Goal: Task Accomplishment & Management: Manage account settings

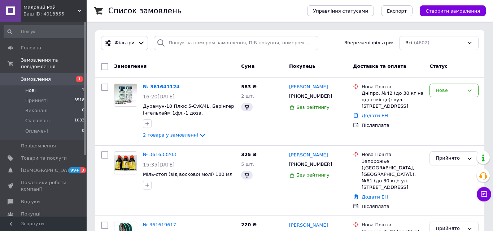
click at [31, 87] on span "Нові" at bounding box center [30, 90] width 10 height 6
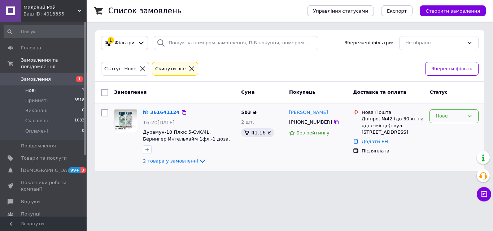
click at [450, 118] on div "Нове" at bounding box center [449, 117] width 28 height 8
click at [442, 156] on li "Скасовано" at bounding box center [453, 157] width 48 height 13
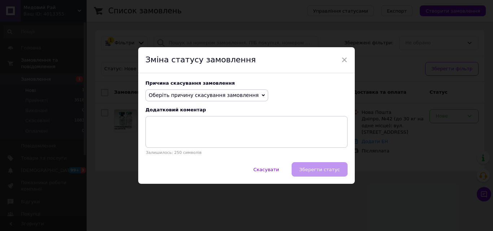
click at [214, 93] on span "Оберіть причину скасування замовлення" at bounding box center [204, 95] width 110 height 6
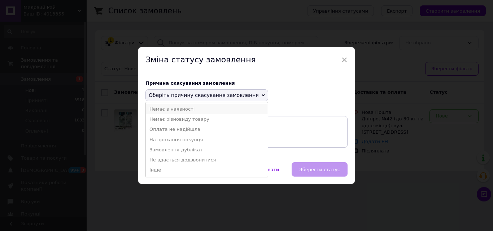
click at [178, 109] on li "Немає в наявності" at bounding box center [207, 109] width 122 height 10
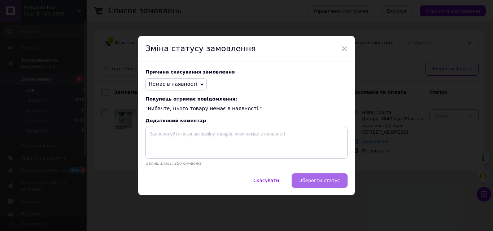
click at [319, 180] on span "Зберегти статус" at bounding box center [319, 180] width 41 height 5
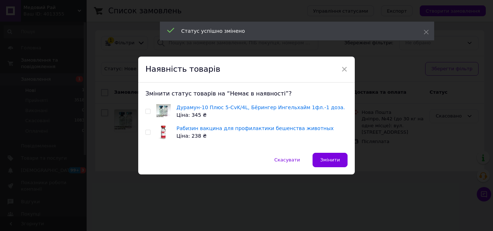
click at [145, 110] on input "checkbox" at bounding box center [147, 111] width 5 height 5
checkbox input "true"
click at [324, 157] on span "Змінити" at bounding box center [330, 159] width 20 height 5
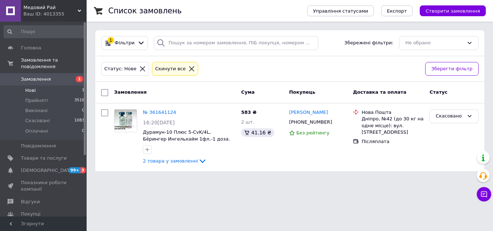
click at [34, 87] on span "Нові" at bounding box center [30, 90] width 10 height 6
click at [26, 87] on span "Нові" at bounding box center [30, 90] width 10 height 6
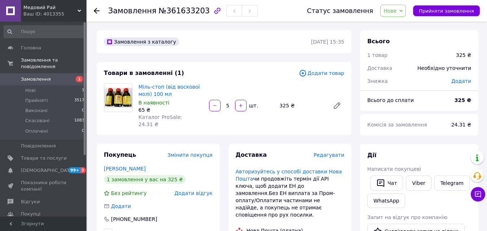
scroll to position [72, 0]
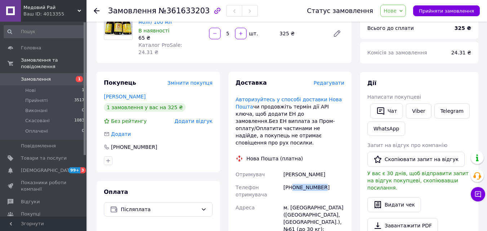
drag, startPoint x: 320, startPoint y: 172, endPoint x: 294, endPoint y: 176, distance: 27.0
click at [294, 181] on div "[PHONE_NUMBER]" at bounding box center [314, 191] width 64 height 20
copy div "0664020615"
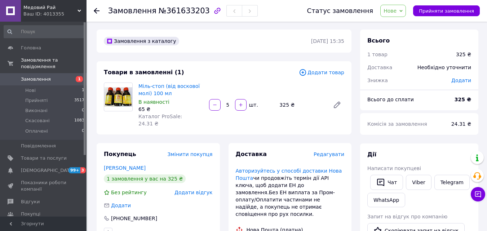
scroll to position [0, 0]
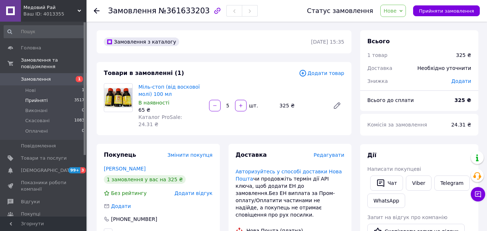
click at [30, 97] on span "Прийняті" at bounding box center [36, 100] width 22 height 6
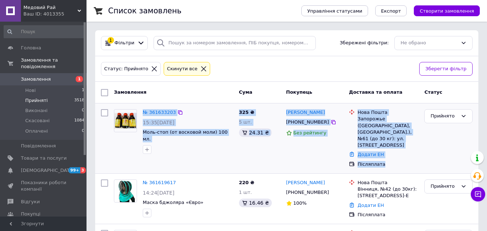
drag, startPoint x: 391, startPoint y: 160, endPoint x: 141, endPoint y: 112, distance: 254.2
click at [141, 112] on div "№ 361633203 15:35, 12.09.2025 Моль-стоп (от восковой моли) 100 мл. 325 ₴ 5 шт. …" at bounding box center [287, 138] width 378 height 64
copy div "№ 361633203 15:35, 12.09.2025 Моль-стоп (от восковой моли) 100 мл. 325 ₴ 5 шт. …"
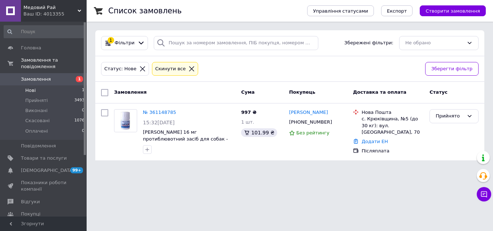
drag, startPoint x: 27, startPoint y: 82, endPoint x: 63, endPoint y: 88, distance: 36.1
click at [27, 87] on span "Нові" at bounding box center [30, 90] width 10 height 6
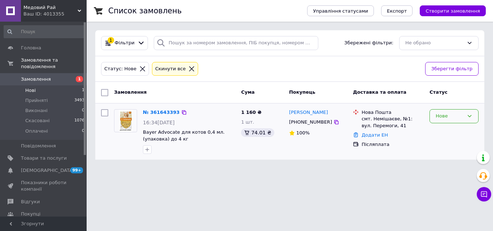
click at [454, 120] on div "Нове" at bounding box center [453, 116] width 49 height 14
click at [447, 130] on li "Прийнято" at bounding box center [453, 131] width 48 height 13
click at [35, 85] on li "Нові 1" at bounding box center [44, 90] width 89 height 10
click at [30, 85] on li "Нові 1" at bounding box center [44, 90] width 89 height 10
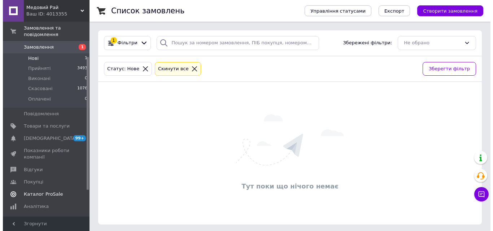
scroll to position [72, 0]
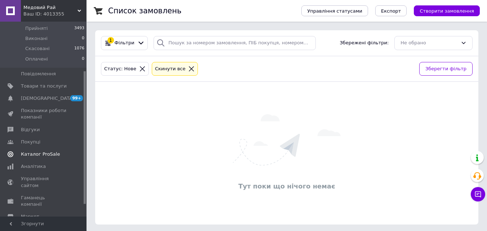
click at [45, 151] on span "Каталог ProSale" at bounding box center [40, 154] width 39 height 6
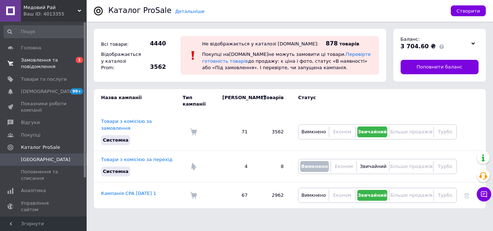
click at [40, 67] on span "Замовлення та повідомлення" at bounding box center [44, 63] width 46 height 13
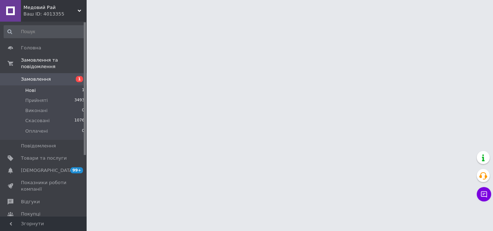
click at [34, 87] on span "Нові" at bounding box center [30, 90] width 10 height 6
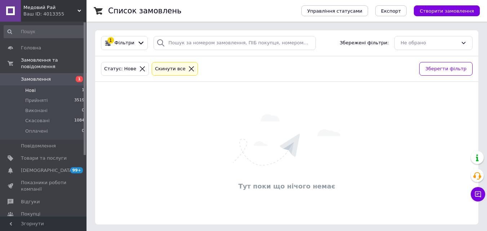
click at [29, 87] on span "Нові" at bounding box center [30, 90] width 10 height 6
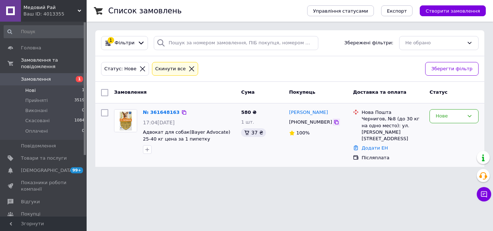
click at [333, 123] on icon at bounding box center [336, 122] width 6 height 6
click at [451, 112] on div "Нове" at bounding box center [453, 116] width 49 height 14
click at [450, 129] on li "Прийнято" at bounding box center [453, 131] width 48 height 13
click at [334, 123] on icon at bounding box center [336, 122] width 4 height 4
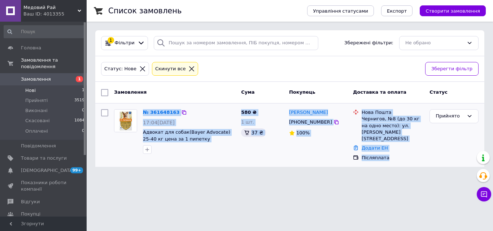
drag, startPoint x: 388, startPoint y: 151, endPoint x: 143, endPoint y: 109, distance: 248.5
click at [143, 109] on div "№ 361648163 17:04, 12.09.2025 Адвокат для собак(Bayer Advocate) 25-40 кг цена з…" at bounding box center [289, 135] width 383 height 58
copy div "№ 361648163 17:04, 12.09.2025 Адвокат для собак(Bayer Advocate) 25-40 кг цена з…"
click at [42, 155] on span "Товари та послуги" at bounding box center [44, 158] width 46 height 6
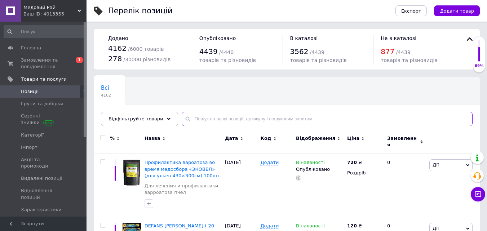
click at [220, 123] on input "text" at bounding box center [327, 119] width 291 height 14
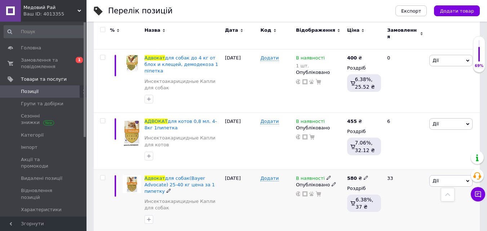
scroll to position [361, 0]
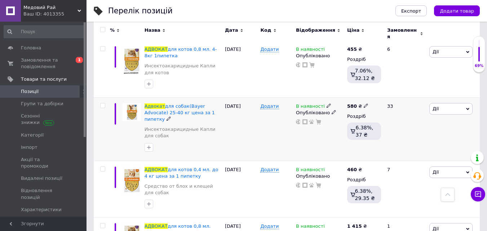
type input "адвокат"
click at [364, 103] on icon at bounding box center [366, 105] width 4 height 4
drag, startPoint x: 394, startPoint y: 87, endPoint x: 374, endPoint y: 86, distance: 20.2
click at [374, 91] on input "580" at bounding box center [399, 98] width 55 height 14
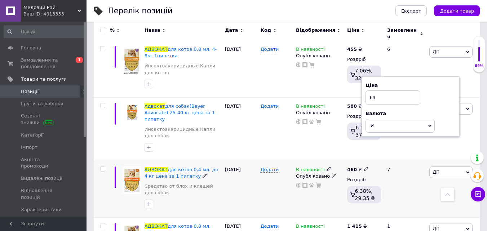
type input "640"
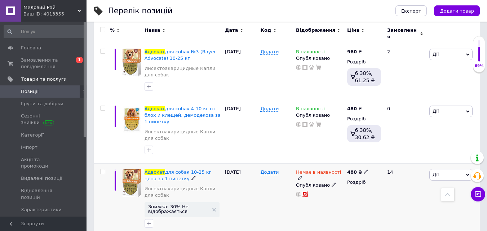
scroll to position [721, 0]
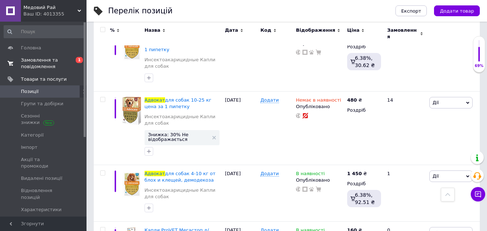
click at [40, 62] on span "Замовлення та повідомлення" at bounding box center [44, 63] width 46 height 13
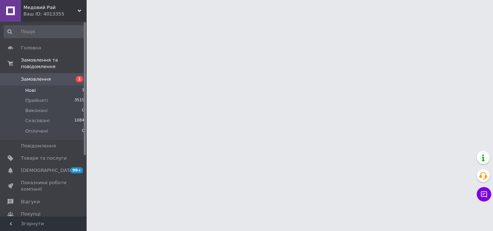
click at [31, 87] on span "Нові" at bounding box center [30, 90] width 10 height 6
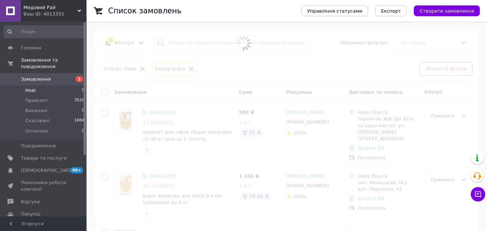
click at [31, 87] on span "Нові" at bounding box center [30, 90] width 10 height 6
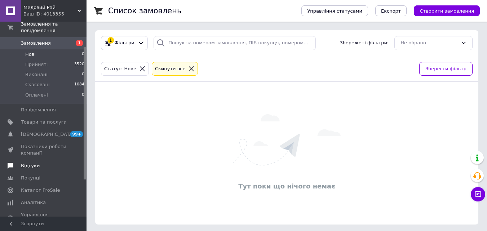
click at [34, 163] on span "Відгуки" at bounding box center [30, 166] width 19 height 6
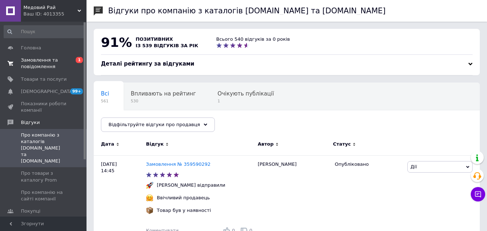
click at [37, 67] on span "Замовлення та повідомлення" at bounding box center [44, 63] width 46 height 13
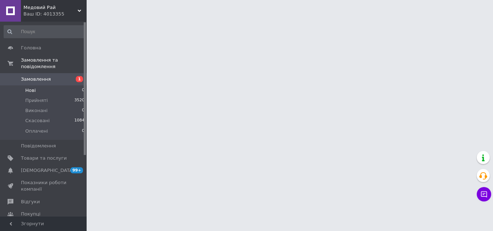
click at [30, 87] on span "Нові" at bounding box center [30, 90] width 10 height 6
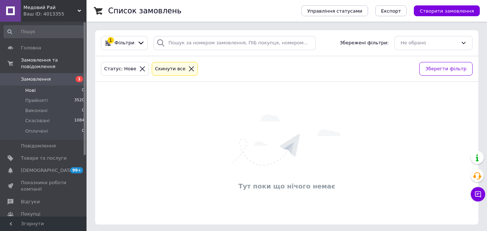
click at [30, 87] on span "Нові" at bounding box center [30, 90] width 10 height 6
click at [31, 87] on span "Нові" at bounding box center [30, 90] width 10 height 6
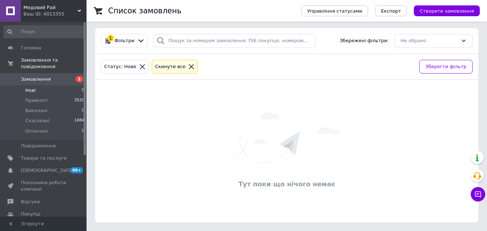
click at [39, 85] on li "Нові 0" at bounding box center [44, 90] width 89 height 10
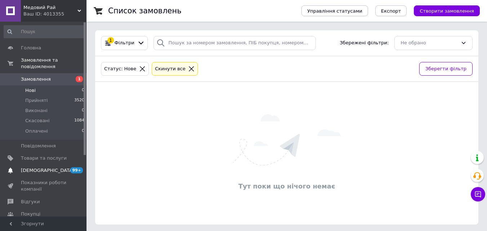
click at [48, 167] on span "[DEMOGRAPHIC_DATA]" at bounding box center [44, 170] width 46 height 6
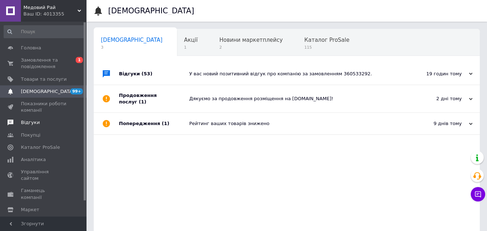
click at [32, 122] on span "Відгуки" at bounding box center [30, 122] width 19 height 6
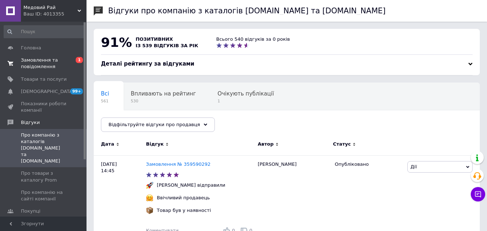
click at [35, 67] on span "Замовлення та повідомлення" at bounding box center [44, 63] width 46 height 13
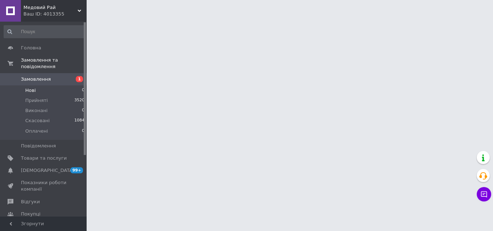
click at [31, 87] on span "Нові" at bounding box center [30, 90] width 10 height 6
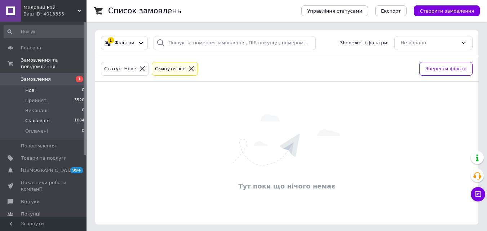
click at [36, 118] on span "Скасовані" at bounding box center [37, 121] width 25 height 6
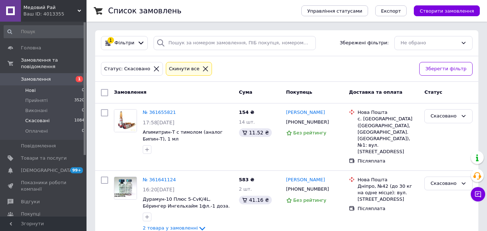
click at [33, 87] on span "Нові" at bounding box center [30, 90] width 10 height 6
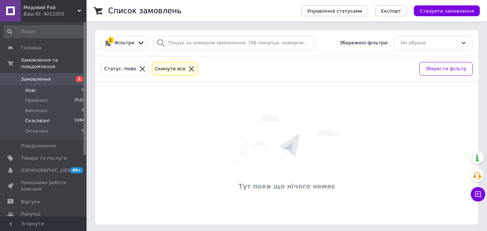
click at [41, 118] on span "Скасовані" at bounding box center [37, 121] width 25 height 6
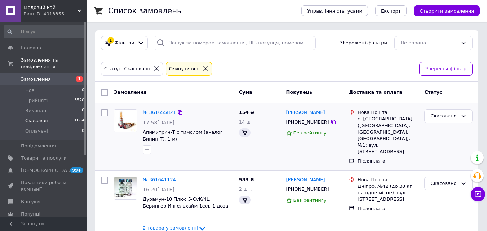
click at [208, 119] on div "17:58, 12.09.2025" at bounding box center [188, 122] width 91 height 7
click at [123, 121] on img at bounding box center [125, 121] width 22 height 22
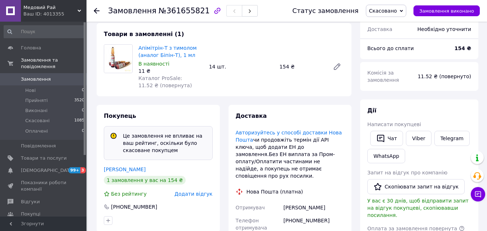
scroll to position [54, 0]
drag, startPoint x: 25, startPoint y: 80, endPoint x: 30, endPoint y: 83, distance: 6.0
click at [25, 85] on li "Нові 0" at bounding box center [44, 90] width 89 height 10
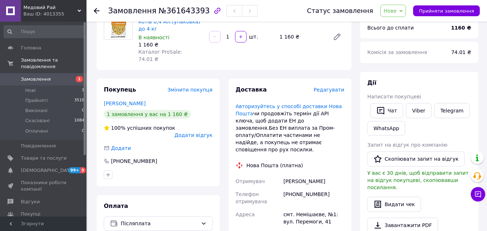
scroll to position [72, 0]
drag, startPoint x: 292, startPoint y: 173, endPoint x: 327, endPoint y: 174, distance: 35.0
click at [331, 188] on div "[PHONE_NUMBER]" at bounding box center [314, 198] width 64 height 20
copy div "0934577803"
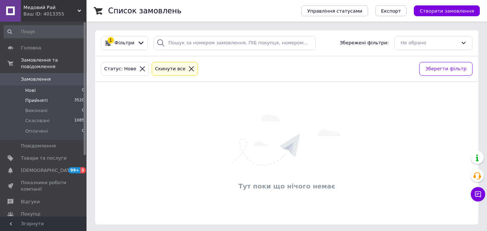
click at [35, 97] on span "Прийняті" at bounding box center [36, 100] width 22 height 6
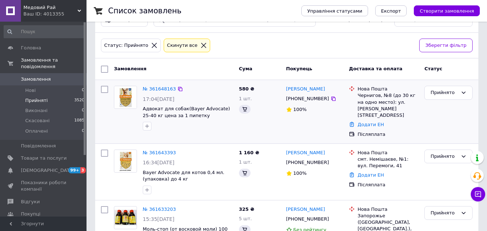
scroll to position [4, 0]
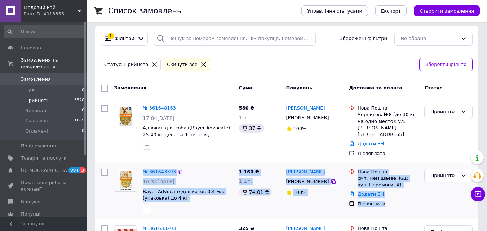
drag, startPoint x: 384, startPoint y: 194, endPoint x: 142, endPoint y: 164, distance: 243.1
click at [142, 166] on div "№ 361643393 16:34, 12.09.2025 Bayer Advocate для котов 0,4 мл.(упаковка) до 4 к…" at bounding box center [287, 191] width 378 height 50
copy div "№ 361643393 16:34, 12.09.2025 Bayer Advocate для котов 0,4 мл.(упаковка) до 4 к…"
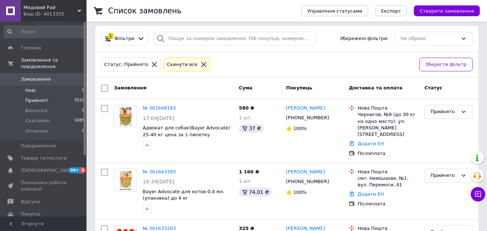
click at [33, 87] on span "Нові" at bounding box center [30, 90] width 10 height 6
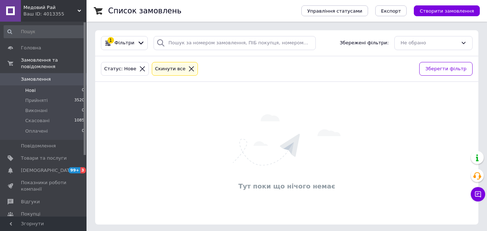
drag, startPoint x: 27, startPoint y: 195, endPoint x: 148, endPoint y: 163, distance: 125.3
click at [27, 199] on span "Відгуки" at bounding box center [30, 202] width 19 height 6
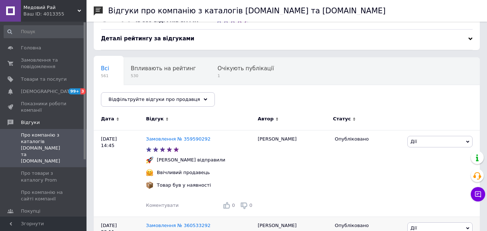
scroll to position [72, 0]
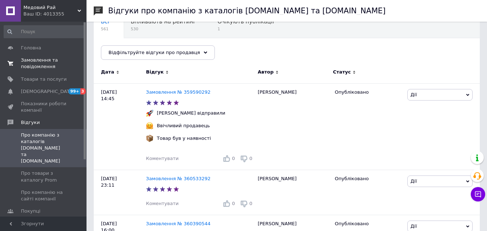
click at [39, 61] on span "Замовлення та повідомлення" at bounding box center [44, 63] width 46 height 13
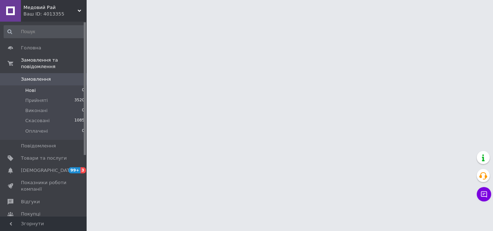
click at [33, 87] on span "Нові" at bounding box center [30, 90] width 10 height 6
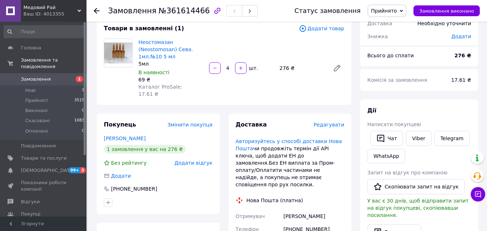
scroll to position [108, 0]
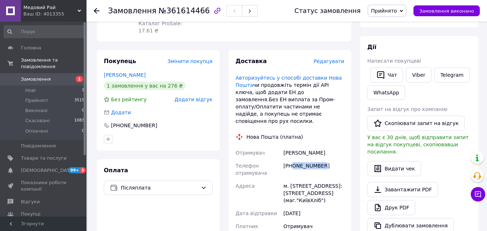
drag, startPoint x: 292, startPoint y: 149, endPoint x: 321, endPoint y: 150, distance: 29.6
click at [321, 159] on div "[PHONE_NUMBER]" at bounding box center [314, 169] width 64 height 20
copy div "0672768192"
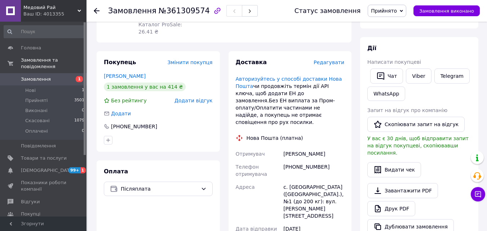
scroll to position [108, 0]
